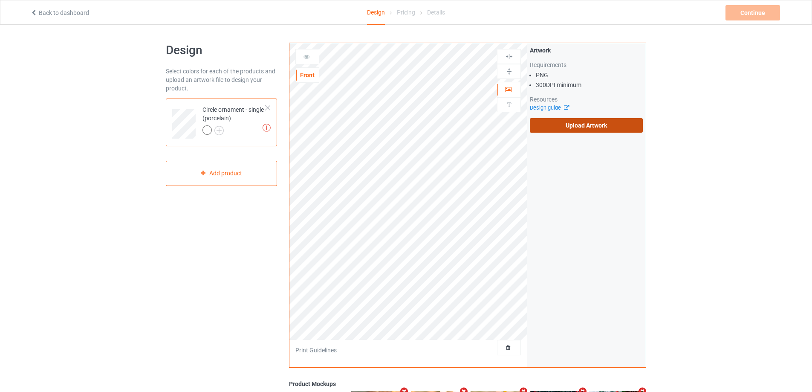
click at [618, 128] on label "Upload Artwork" at bounding box center [586, 125] width 113 height 14
click at [0, 0] on input "Upload Artwork" at bounding box center [0, 0] width 0 height 0
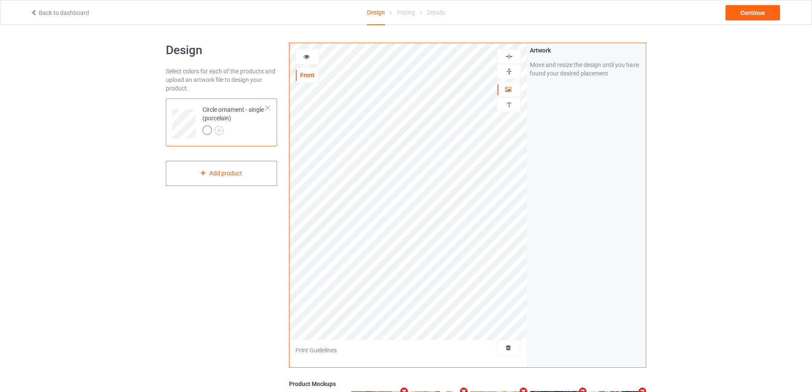
click at [510, 73] on img at bounding box center [509, 71] width 8 height 8
click at [506, 49] on div at bounding box center [509, 56] width 24 height 15
click at [506, 53] on img at bounding box center [509, 56] width 8 height 8
click at [508, 69] on img at bounding box center [509, 71] width 8 height 8
click at [505, 55] on img at bounding box center [509, 56] width 8 height 8
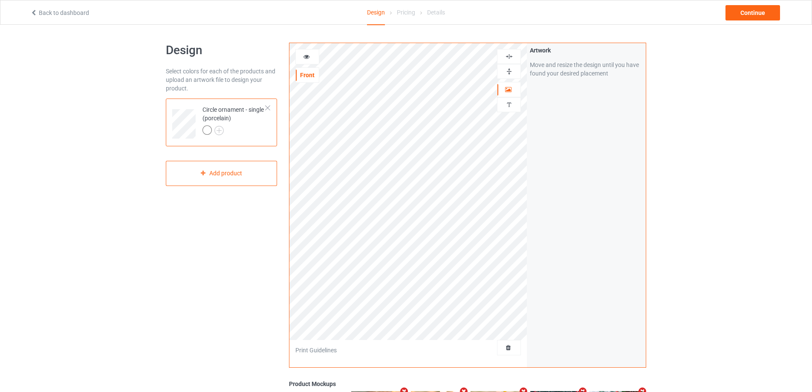
click at [509, 72] on img at bounding box center [509, 71] width 8 height 8
click at [510, 58] on img at bounding box center [509, 56] width 8 height 8
click at [512, 104] on img at bounding box center [509, 105] width 8 height 8
click at [567, 70] on div "Add text" at bounding box center [586, 65] width 113 height 15
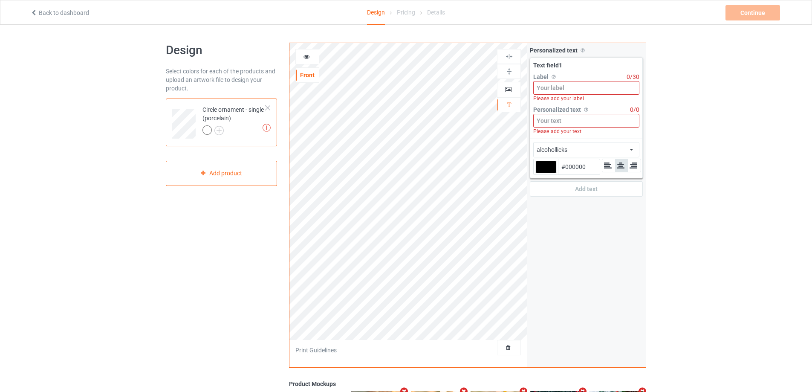
click at [562, 88] on input at bounding box center [586, 88] width 106 height 14
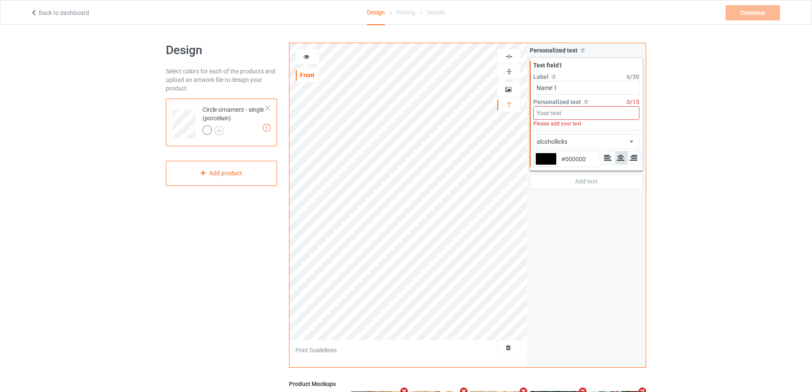
type input "Name 1"
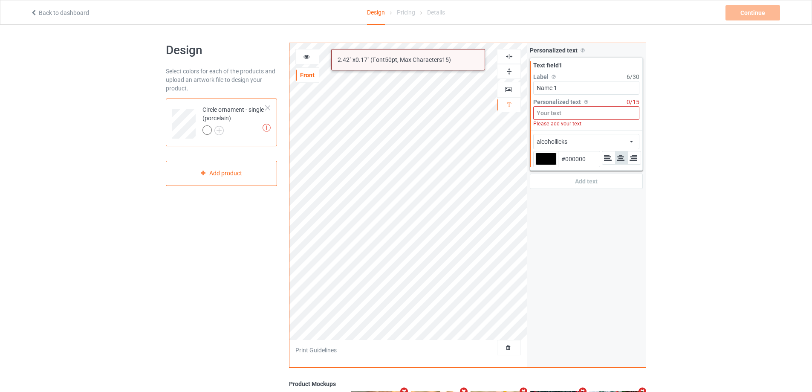
click at [567, 113] on input at bounding box center [586, 113] width 106 height 14
type input "Ư"
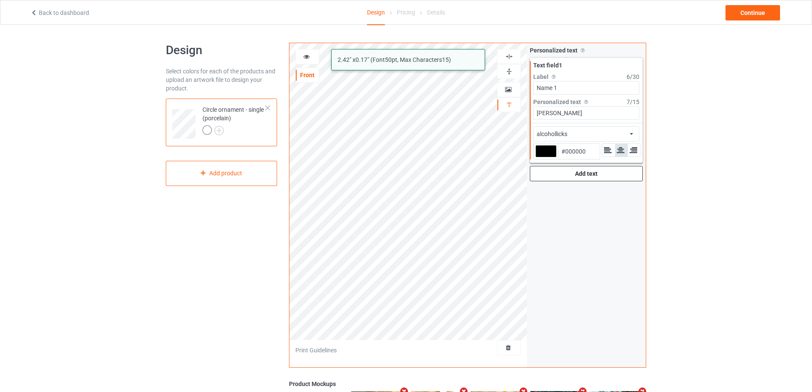
type input "[PERSON_NAME]"
click at [578, 175] on div "Add text" at bounding box center [586, 173] width 113 height 15
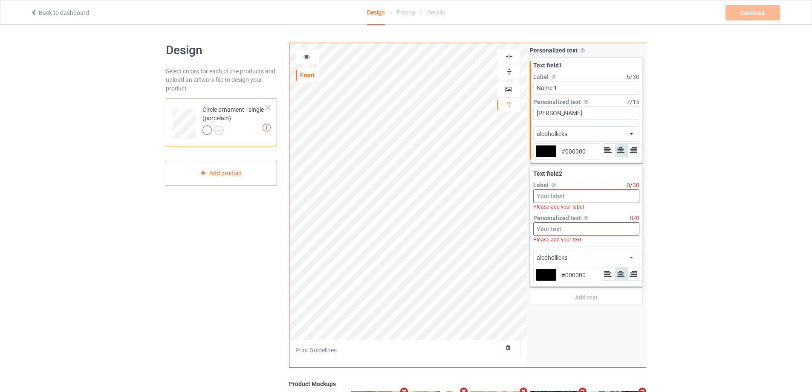
click at [573, 196] on input at bounding box center [586, 196] width 106 height 14
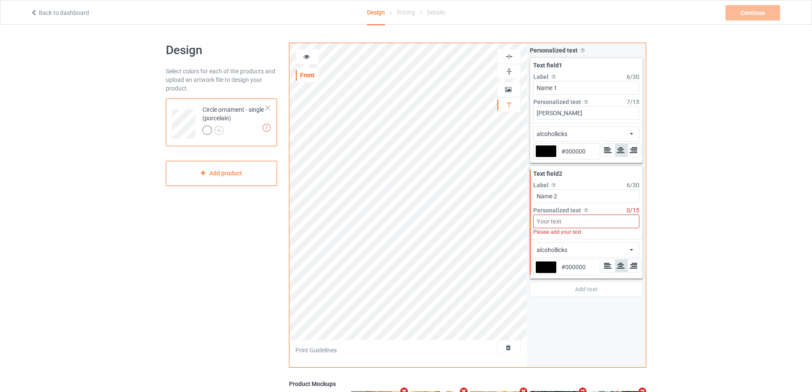
type input "Name 2"
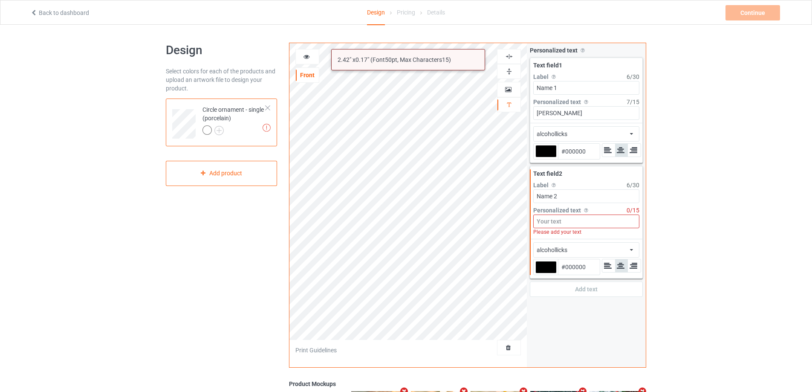
click at [567, 225] on input at bounding box center [586, 221] width 106 height 14
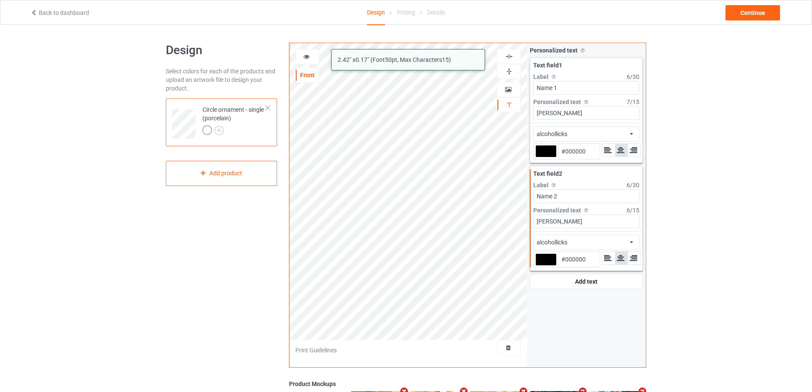
type input "[PERSON_NAME]"
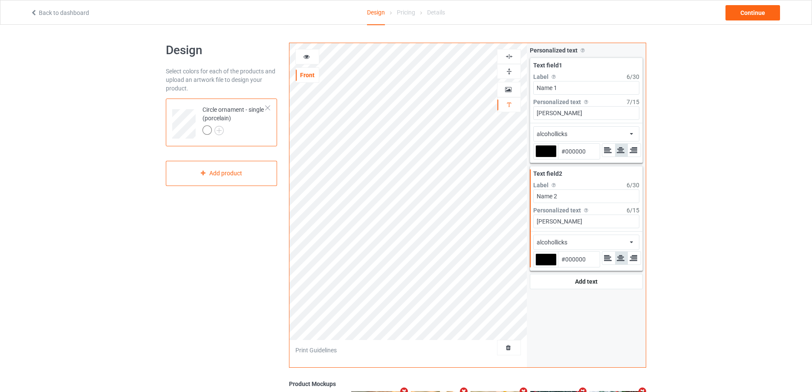
click at [547, 152] on div at bounding box center [545, 151] width 21 height 12
click at [547, 157] on input "#000000" at bounding box center [545, 163] width 21 height 12
type input "#c09191"
type input "#C09191"
type input "#c29494"
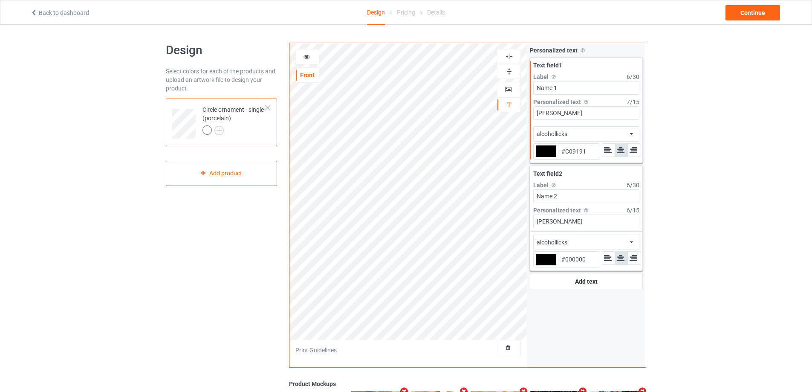
type input "#C29494"
type input "#c59696"
type input "#C59696"
type input "#d09f9f"
type input "#D09F9F"
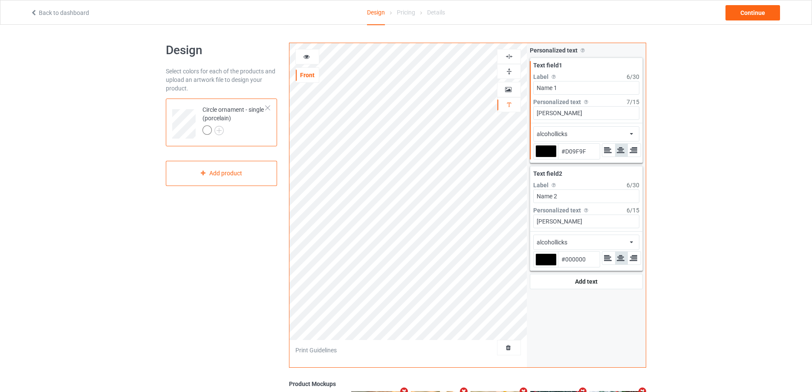
type input "#f5d1d1"
type input "#F5D1D1"
type input "#ffffff"
type input "#FFFFFF"
click at [544, 256] on div at bounding box center [545, 259] width 21 height 12
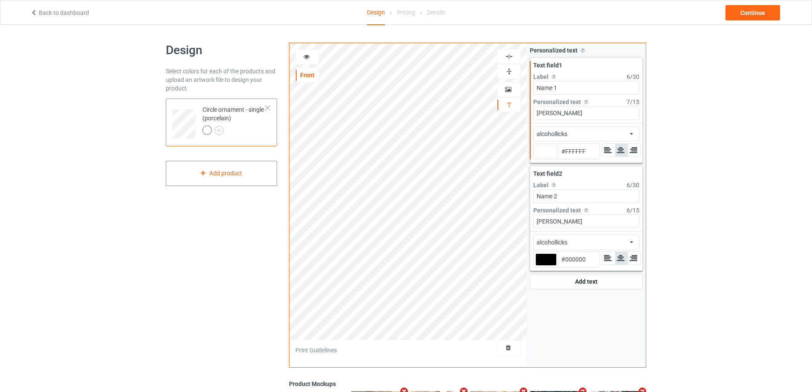
click at [544, 266] on input "#000000" at bounding box center [545, 272] width 21 height 12
type input "#ffffff"
type input "#928181"
type input "#ffffff"
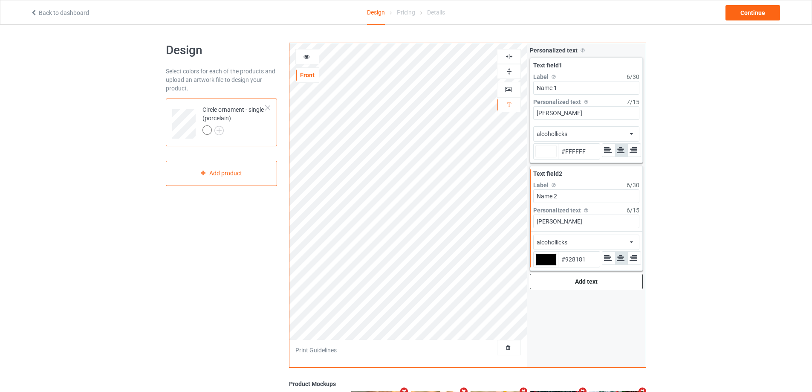
type input "#938585"
type input "#ffffff"
type input "#968888"
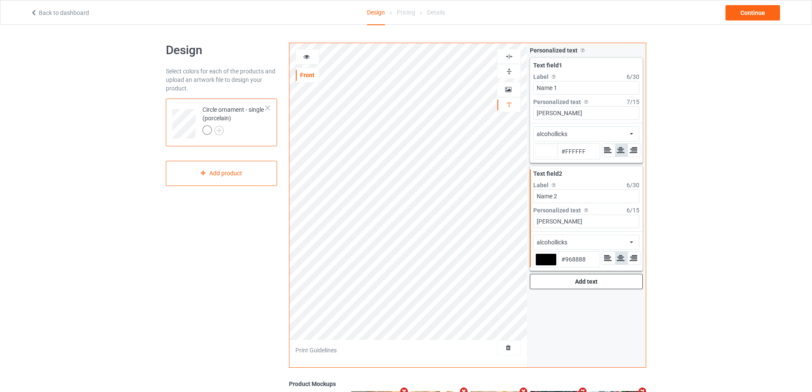
type input "#ffffff"
type input "#a29696"
type input "#A29696"
type input "#ffffff"
type input "#beb6b6"
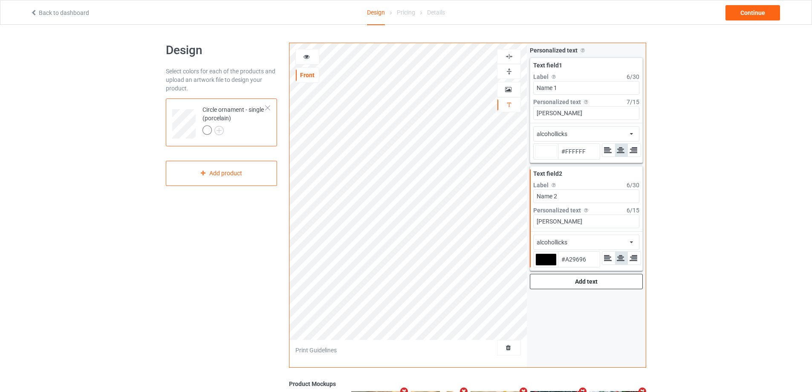
type input "#BEB6B6"
type input "#ffffff"
type input "#fafafa"
type input "#FAFAFA"
type input "#ffffff"
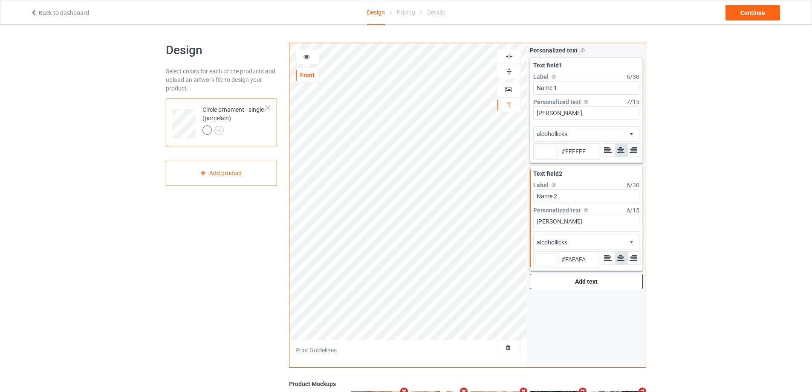
type input "#ffffff"
type input "#FFFFFF"
type input "#ffffff"
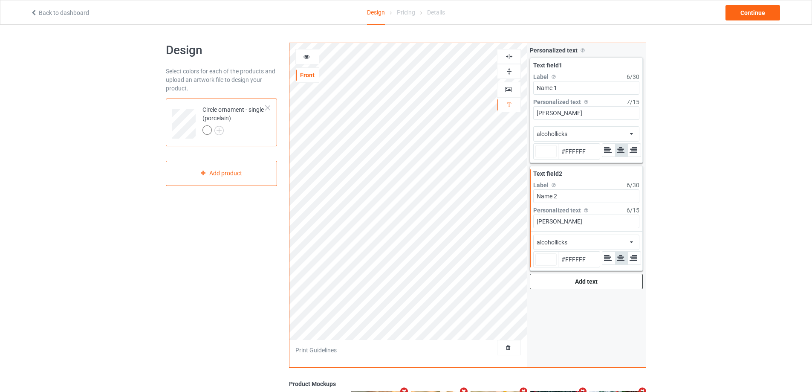
type input "#ffffff"
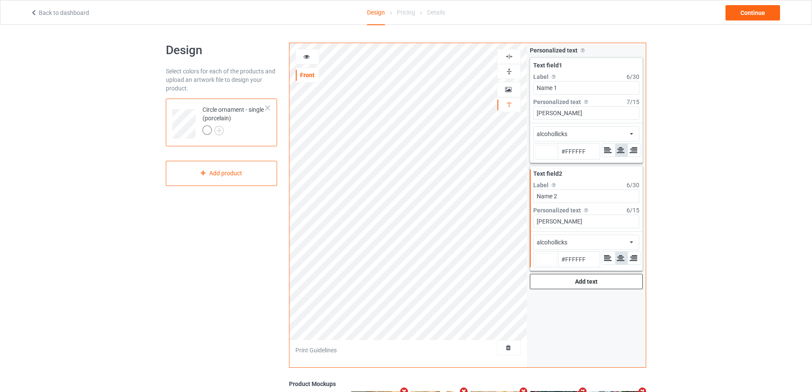
type input "#ffffff"
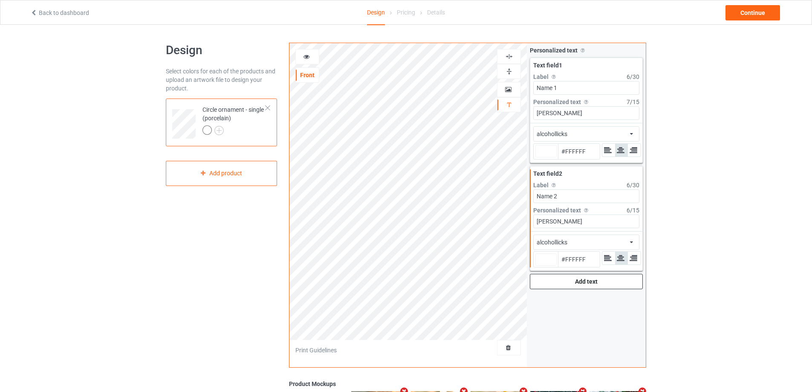
type input "#ffffff"
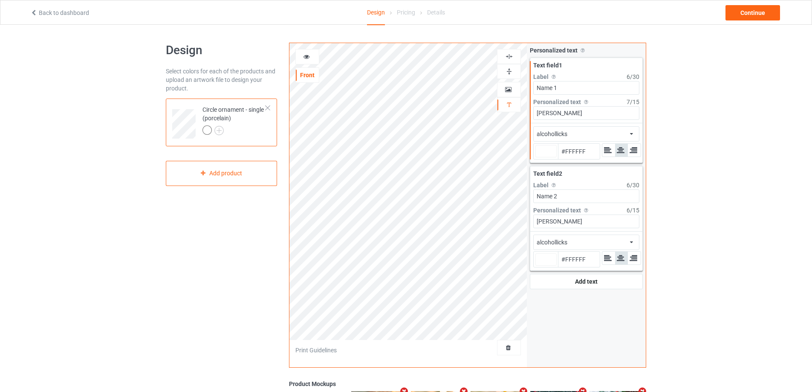
click at [588, 133] on div "alcohollicks african airstream aladdin alcohollicks [PERSON_NAME] almontesnow a…" at bounding box center [586, 133] width 106 height 15
type input "#ffffff"
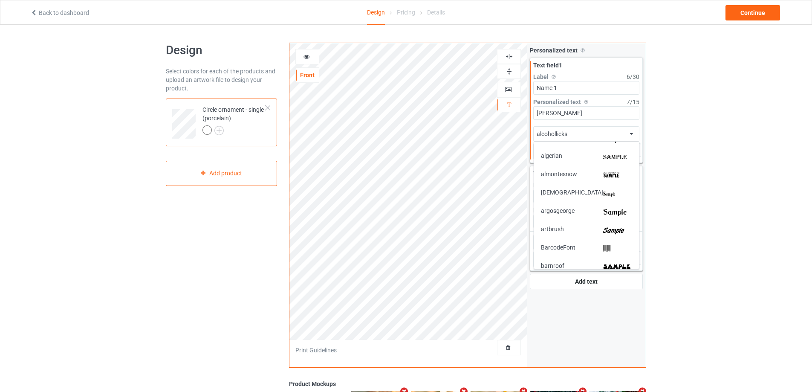
scroll to position [111, 0]
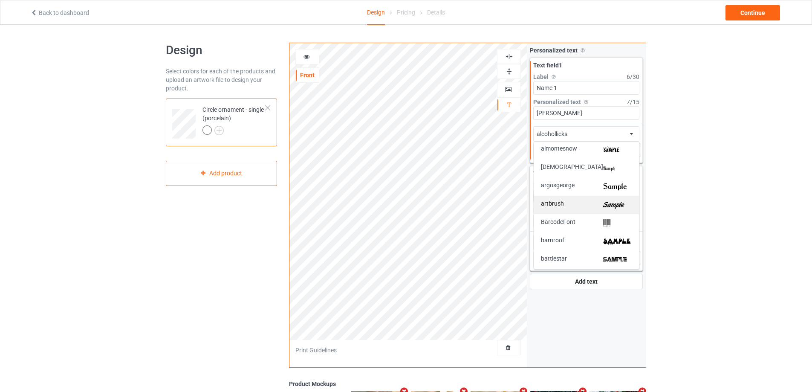
click at [617, 201] on img at bounding box center [617, 204] width 29 height 9
type input "#ffffff"
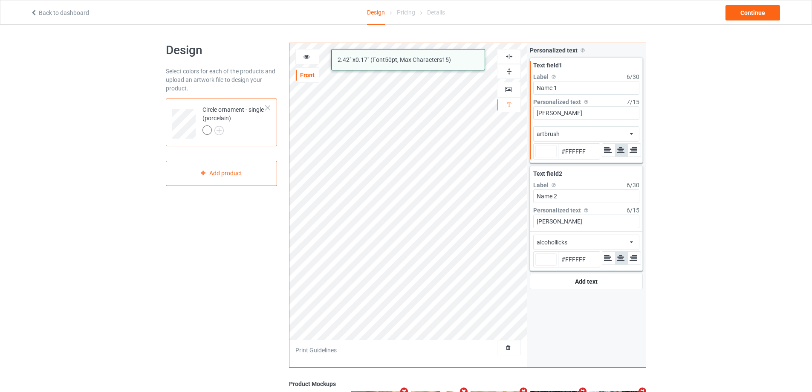
type input "#ffffff"
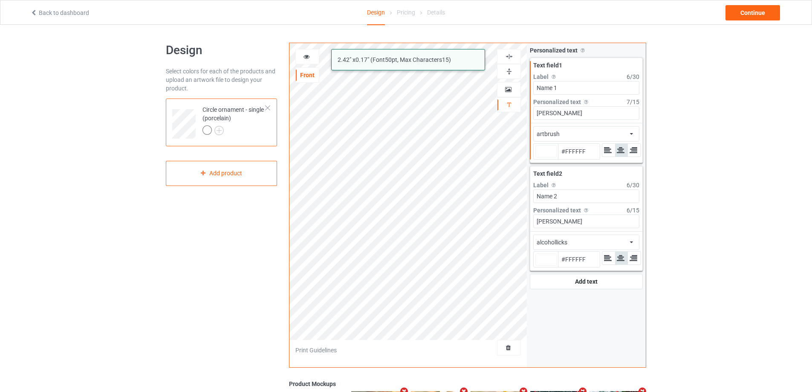
type input "#ffffff"
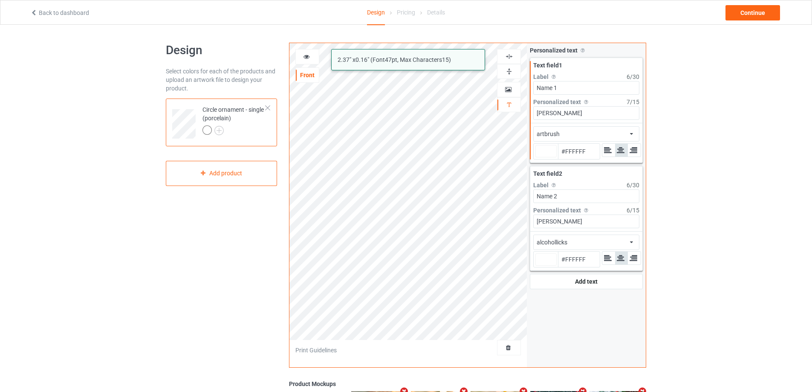
type input "#ffffff"
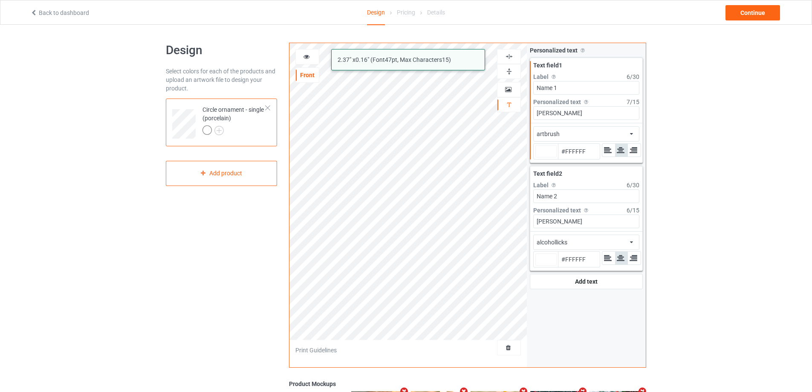
type input "#ffffff"
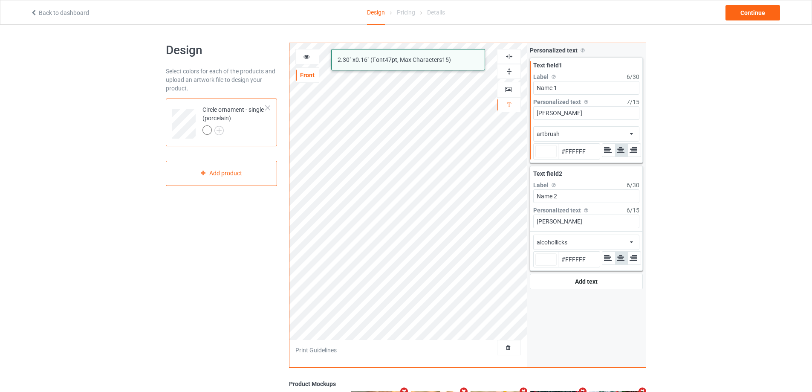
type input "#ffffff"
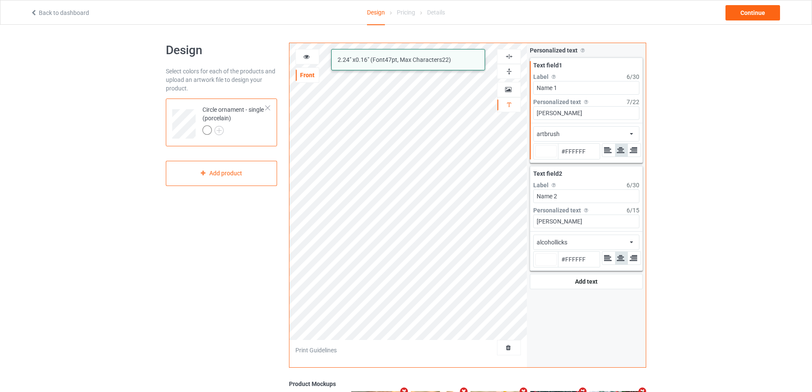
type input "#ffffff"
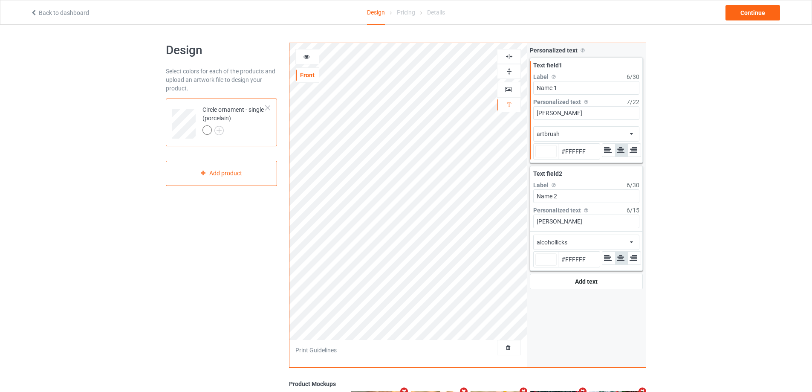
type input "#ffffff"
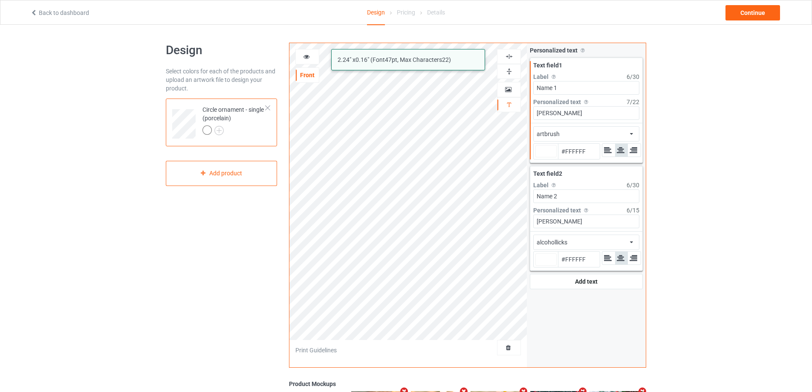
type input "#ffffff"
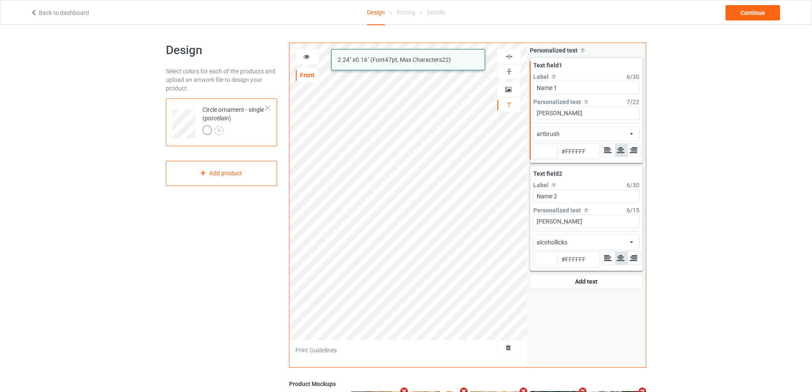
type input "#ffffff"
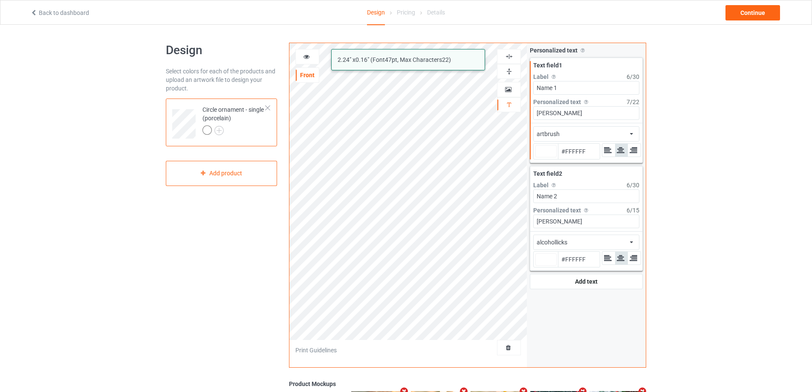
type input "#ffffff"
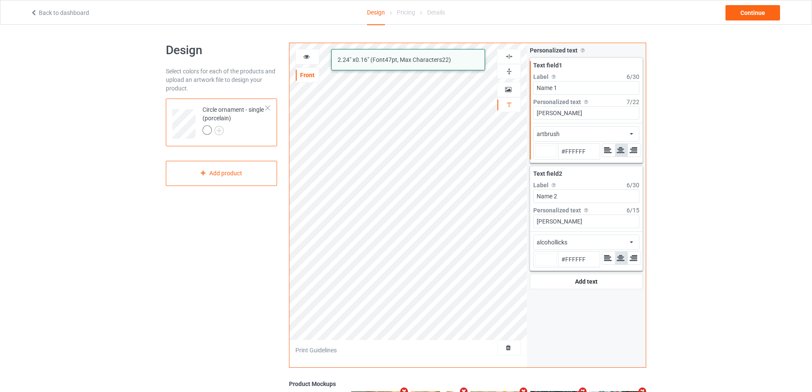
type input "#ffffff"
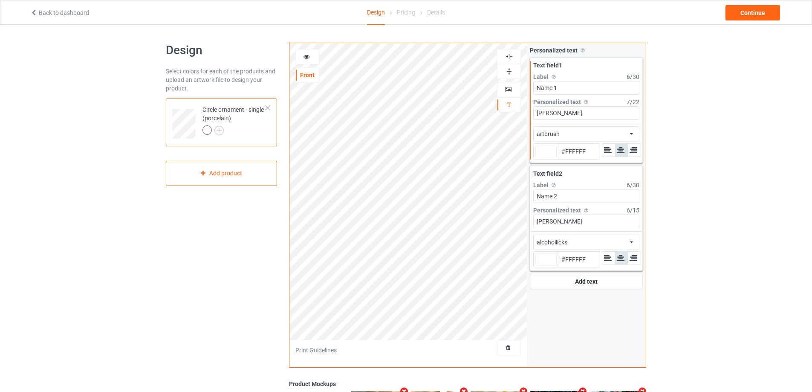
type input "#ffffff"
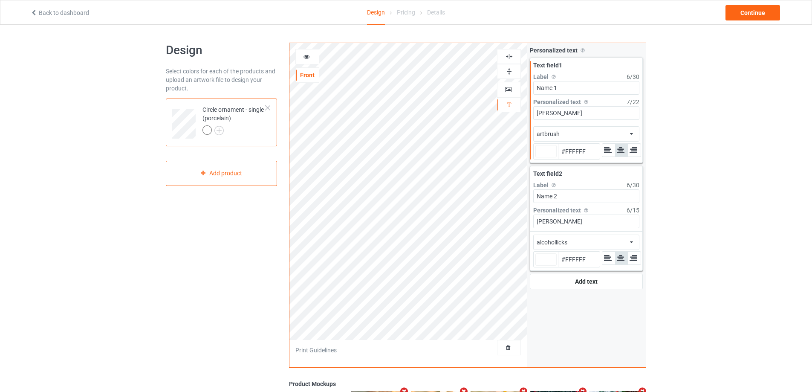
type input "#ffffff"
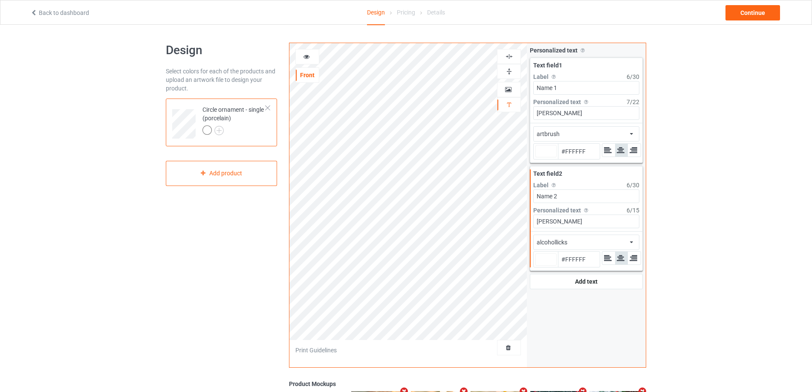
click at [618, 240] on div "alcohollicks african airstream aladdin alcohollicks [PERSON_NAME] almontesnow a…" at bounding box center [586, 241] width 106 height 15
type input "#ffffff"
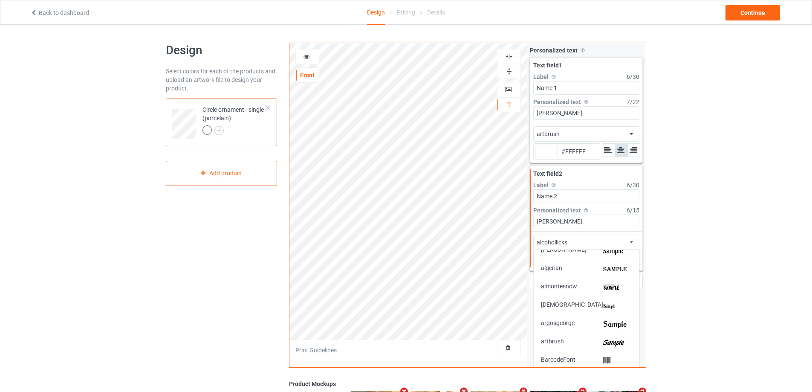
scroll to position [85, 0]
click at [617, 336] on img at bounding box center [617, 338] width 29 height 9
type input "#ffffff"
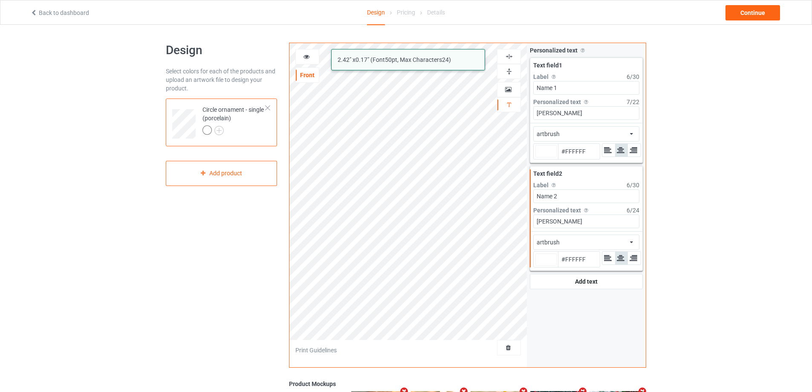
type input "#ffffff"
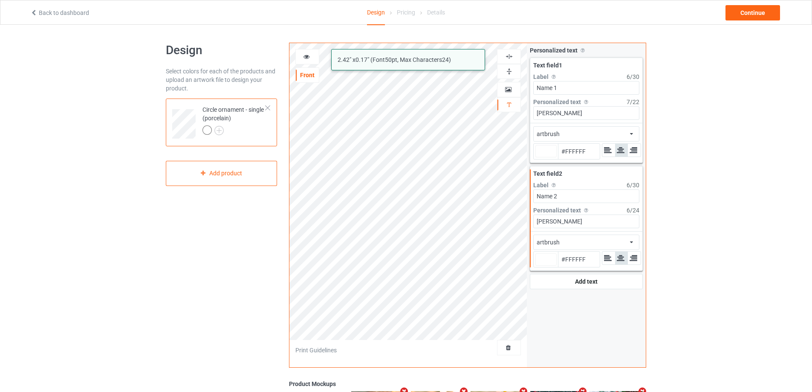
type input "#ffffff"
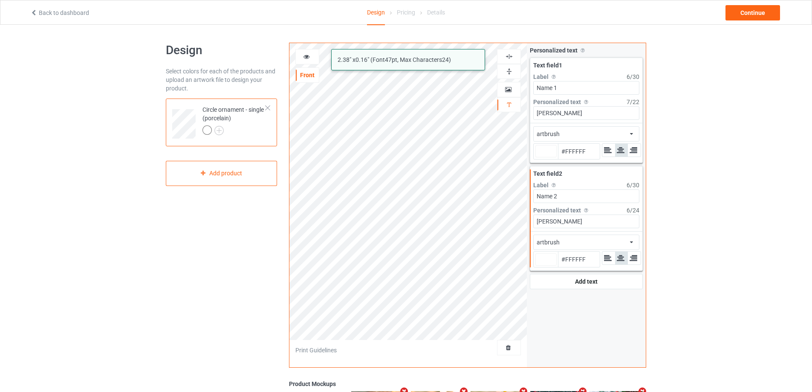
type input "#ffffff"
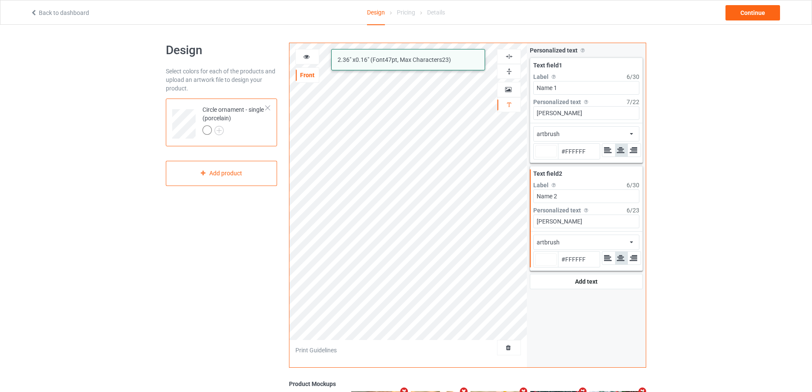
type input "#ffffff"
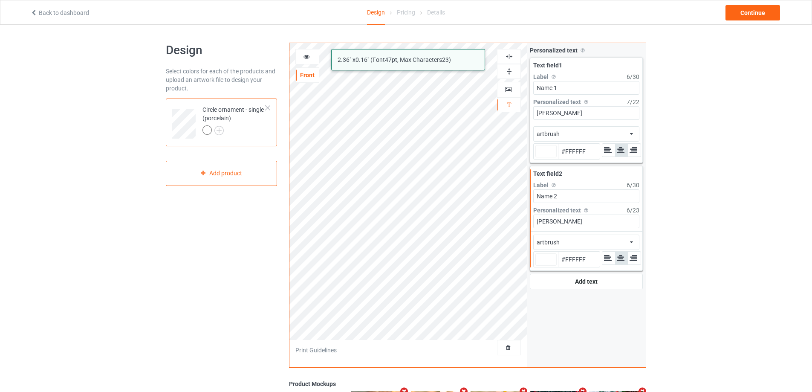
type input "#ffffff"
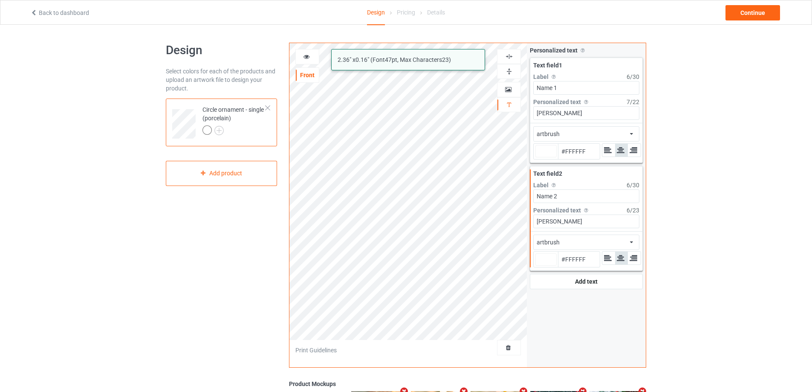
type input "#ffffff"
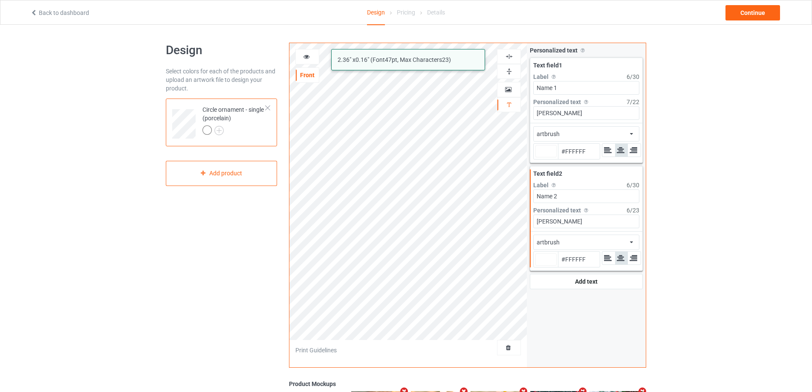
type input "#ffffff"
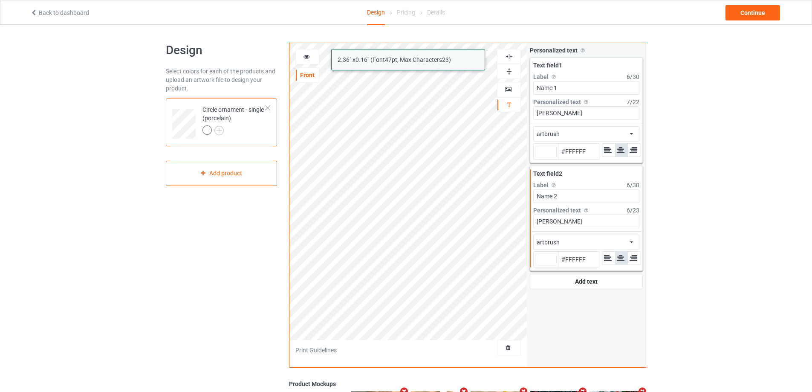
type input "#ffffff"
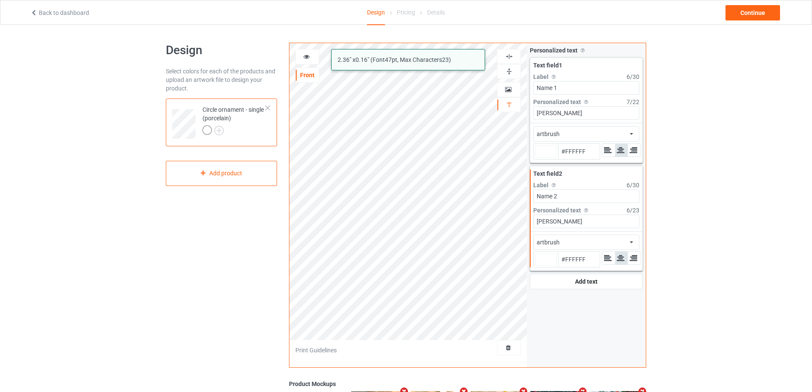
type input "#ffffff"
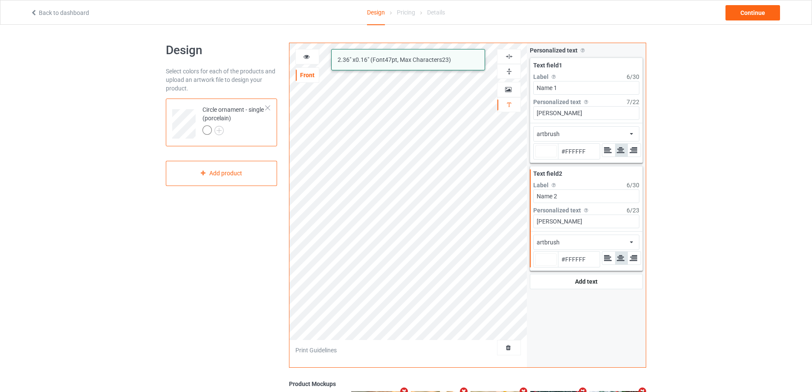
type input "#ffffff"
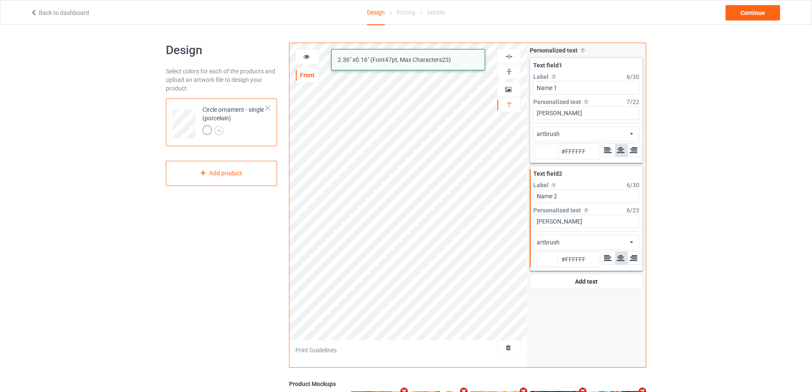
type input "#ffffff"
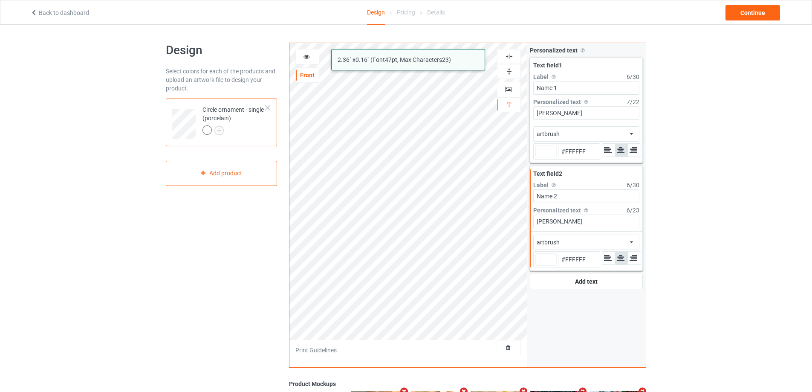
type input "#ffffff"
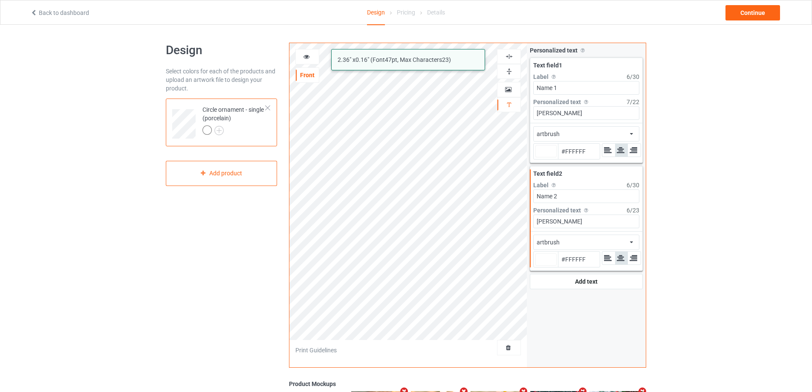
type input "#ffffff"
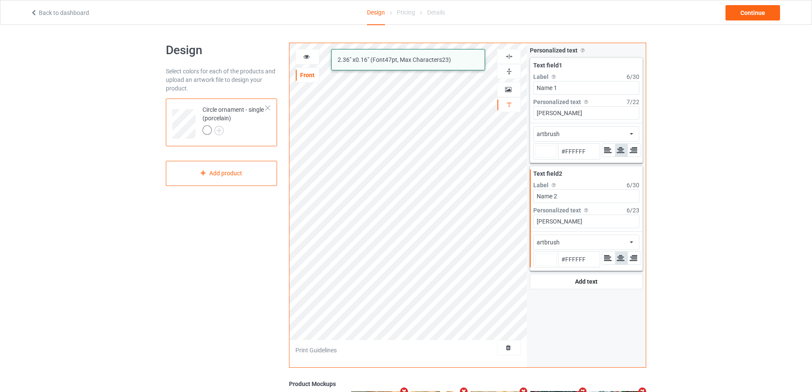
type input "#ffffff"
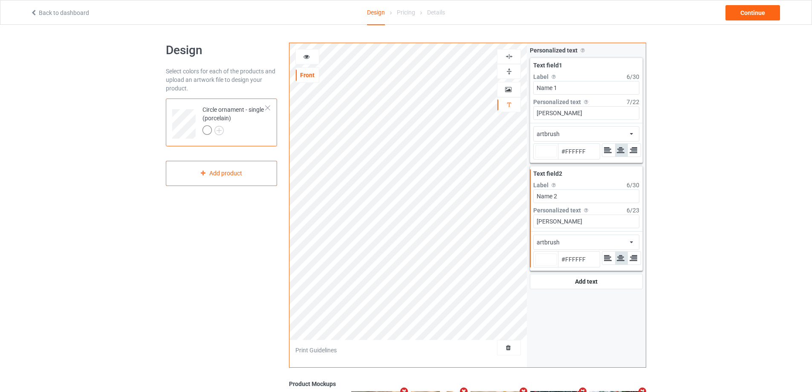
type input "#ffffff"
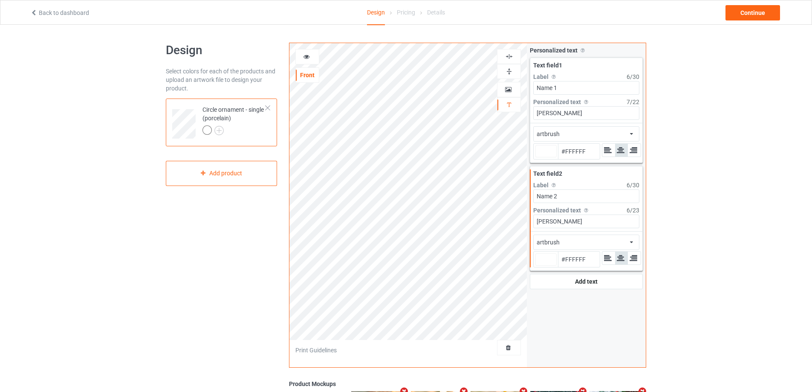
type input "#ffffff"
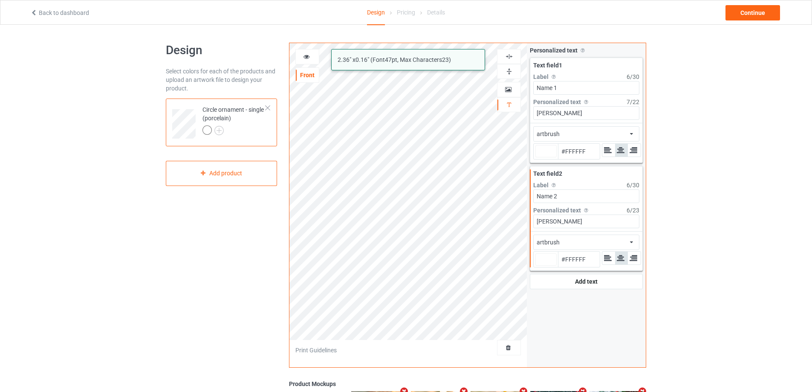
type input "#ffffff"
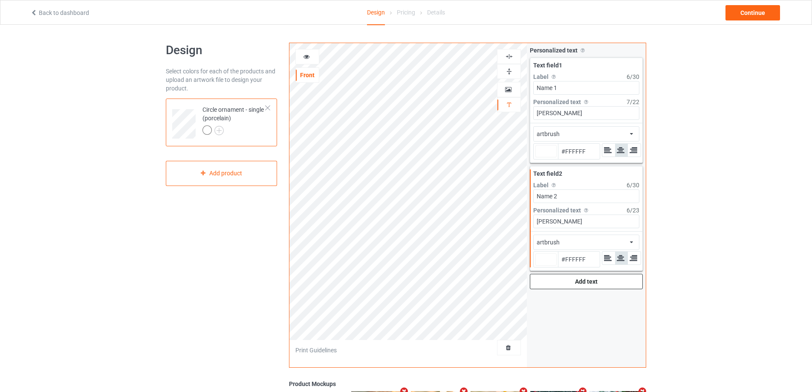
click at [577, 281] on div "Add text" at bounding box center [586, 281] width 113 height 15
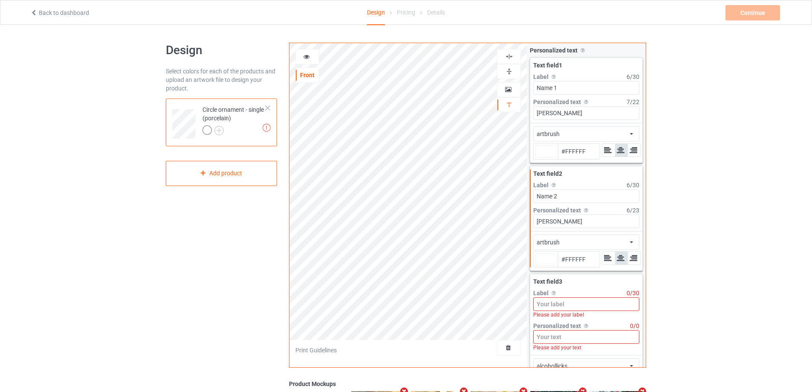
click at [561, 308] on input at bounding box center [586, 304] width 106 height 14
click at [558, 328] on input at bounding box center [586, 329] width 106 height 14
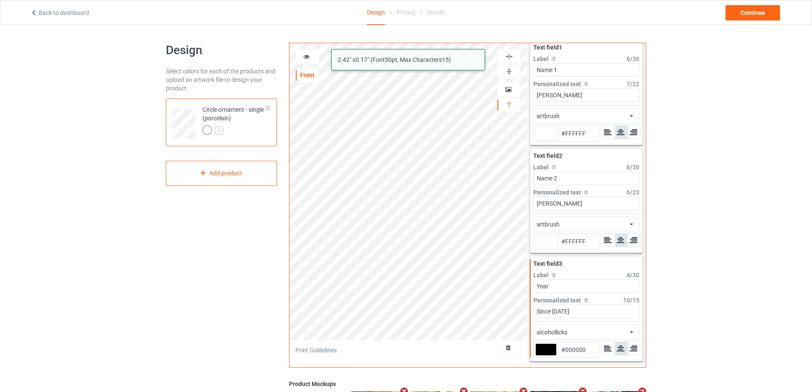
scroll to position [33, 0]
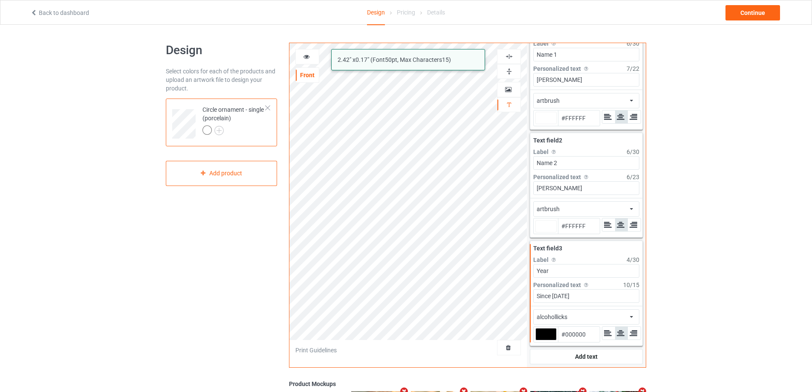
click at [601, 317] on div "alcohollicks african airstream aladdin alcohollicks [PERSON_NAME] almontesnow a…" at bounding box center [586, 316] width 106 height 15
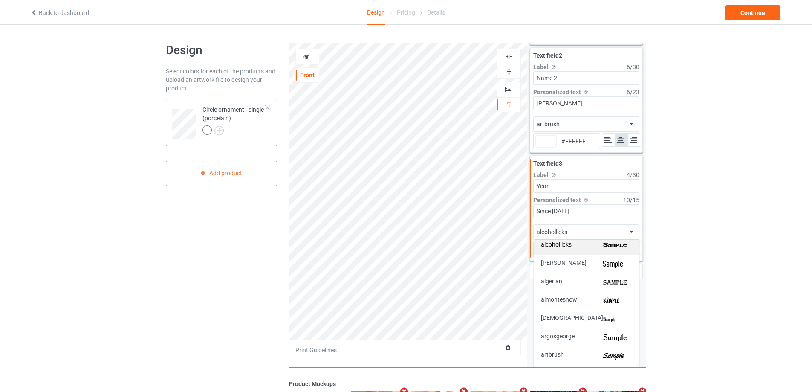
scroll to position [43, 0]
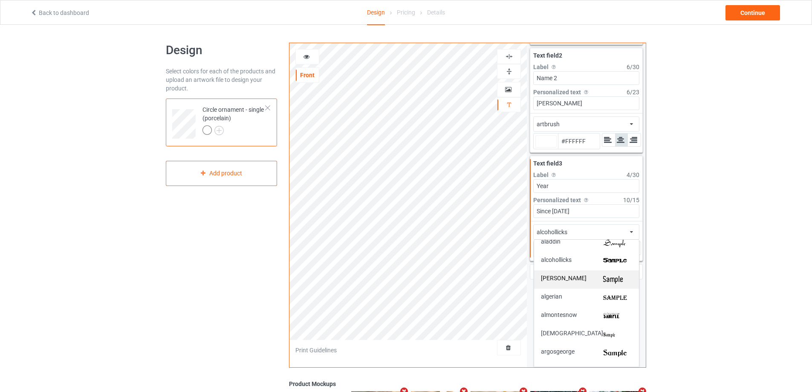
click at [606, 287] on div "[PERSON_NAME]" at bounding box center [586, 279] width 105 height 18
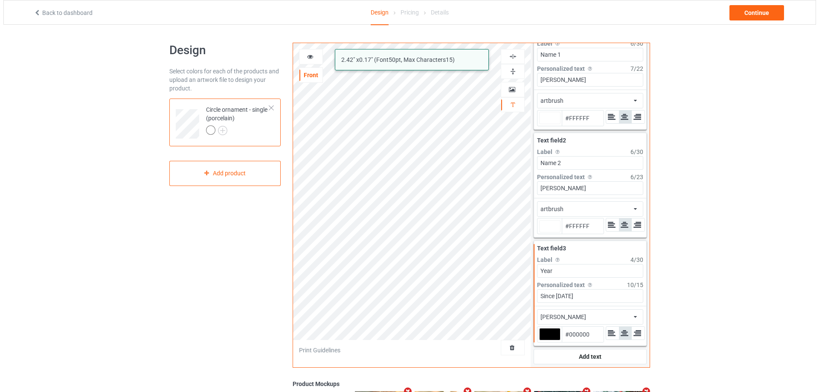
scroll to position [33, 0]
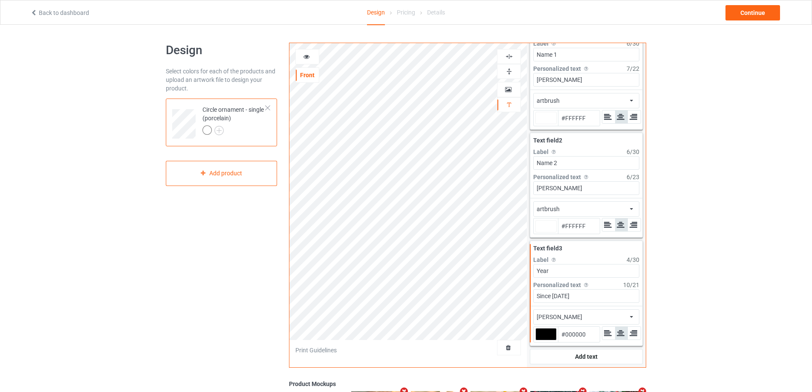
click at [508, 57] on img at bounding box center [509, 56] width 8 height 8
click at [508, 56] on img at bounding box center [509, 56] width 8 height 8
click at [307, 54] on icon at bounding box center [306, 55] width 7 height 6
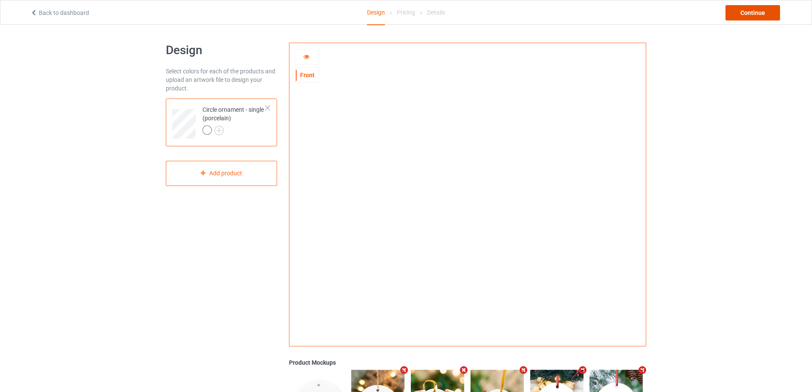
click at [741, 17] on div "Continue" at bounding box center [753, 12] width 55 height 15
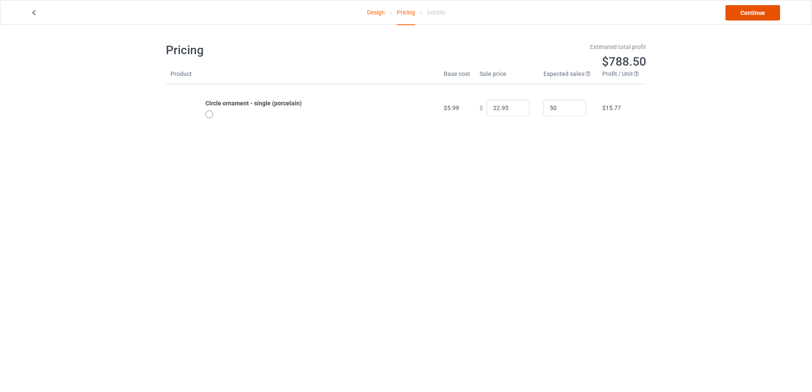
click at [753, 10] on link "Continue" at bounding box center [753, 12] width 55 height 15
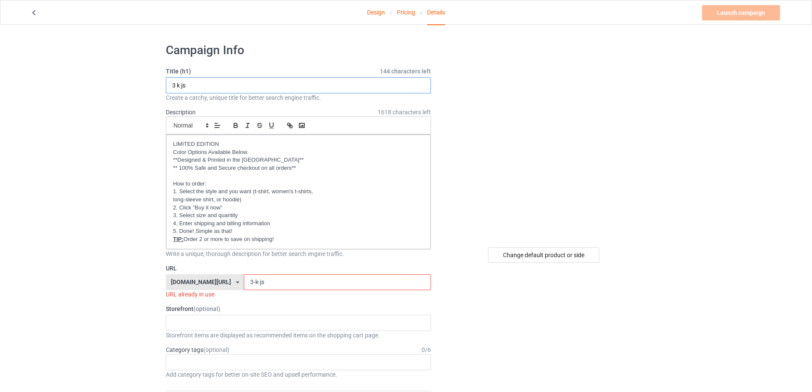
drag, startPoint x: 237, startPoint y: 78, endPoint x: 133, endPoint y: 79, distance: 104.0
drag, startPoint x: 278, startPoint y: 287, endPoint x: 210, endPoint y: 287, distance: 68.2
click at [211, 287] on div "[DOMAIN_NAME][URL] [DOMAIN_NAME][URL] [DOMAIN_NAME][URL] [DOMAIN_NAME][URL] [DO…" at bounding box center [298, 282] width 265 height 16
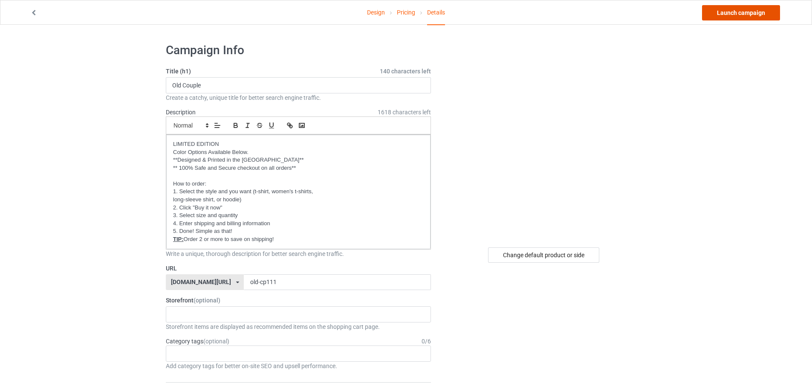
click at [724, 14] on link "Launch campaign" at bounding box center [741, 12] width 78 height 15
